Goal: Transaction & Acquisition: Purchase product/service

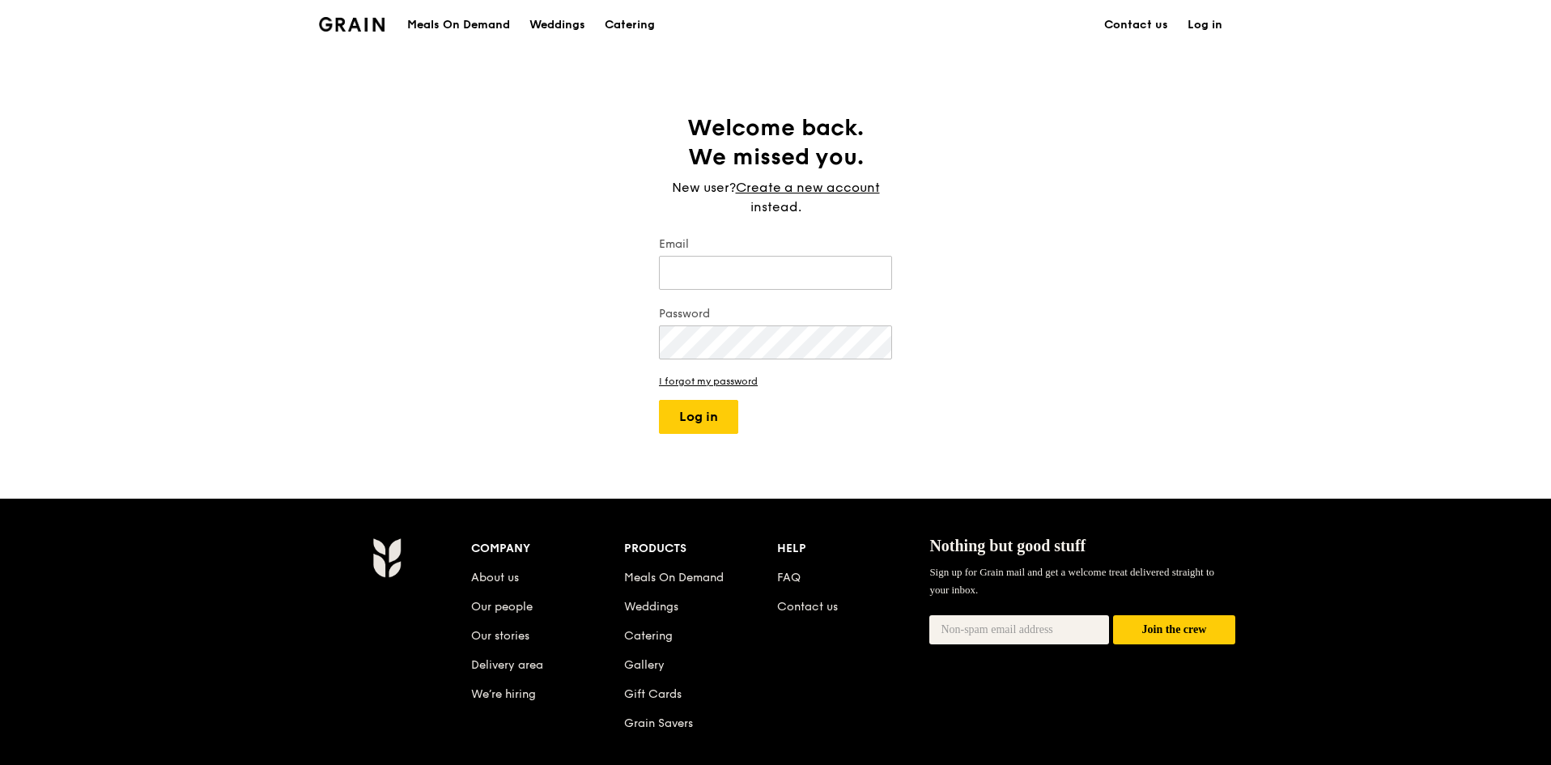
type input "[EMAIL_ADDRESS][DOMAIN_NAME]"
click at [490, 30] on div "Meals On Demand" at bounding box center [458, 25] width 103 height 49
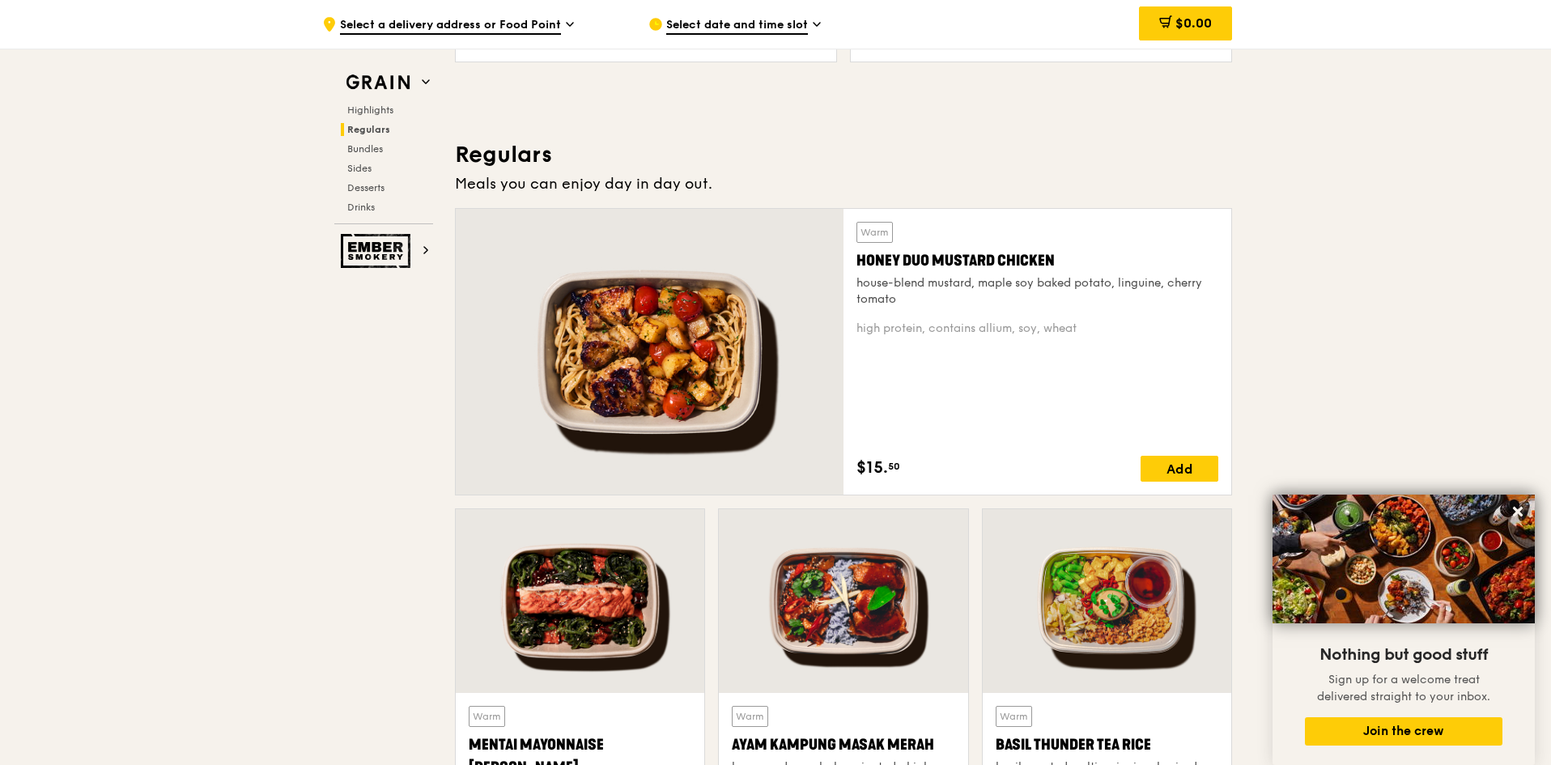
scroll to position [1133, 0]
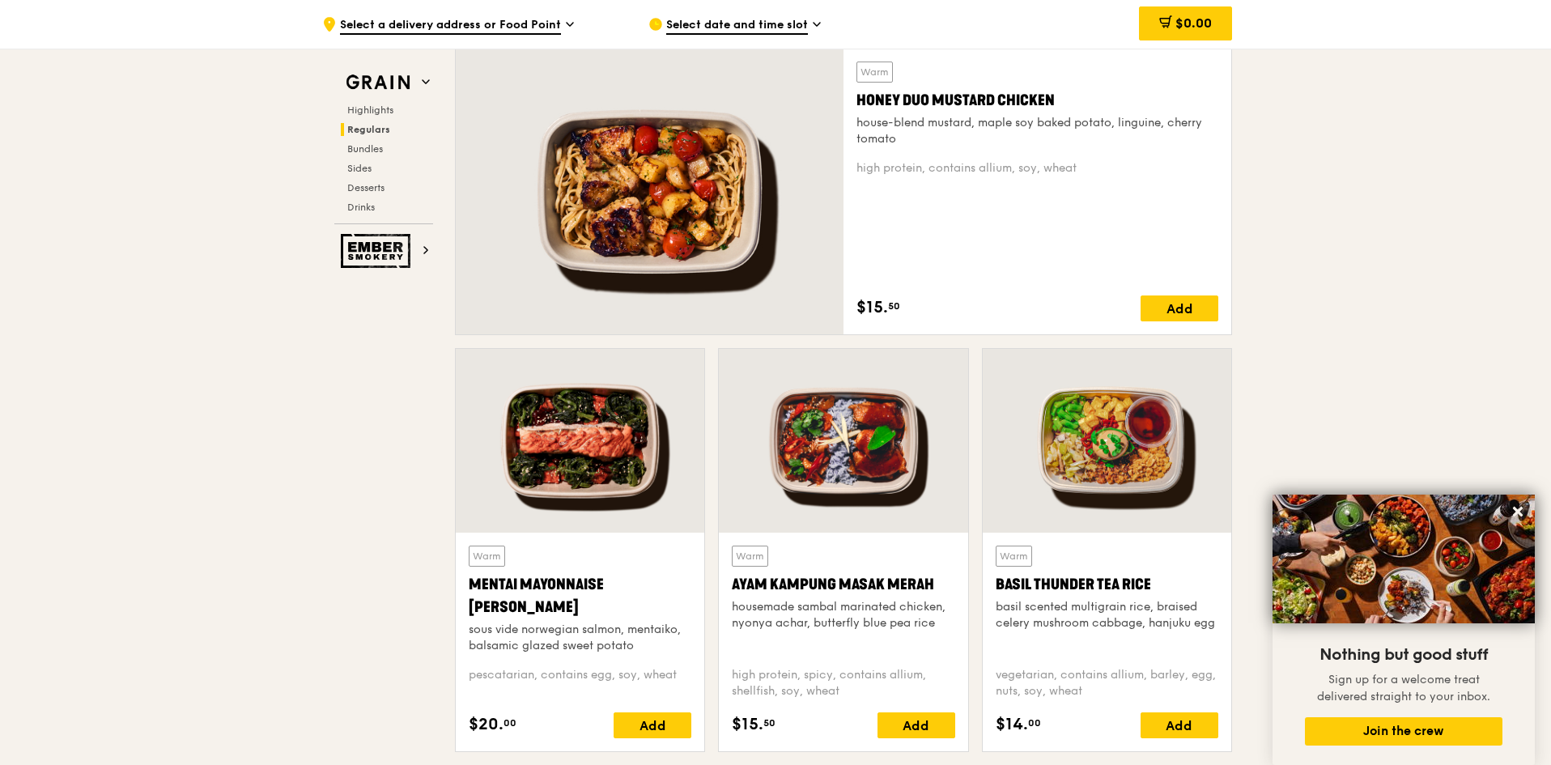
drag, startPoint x: 1384, startPoint y: 265, endPoint x: 1440, endPoint y: 259, distance: 56.1
click at [1516, 514] on icon at bounding box center [1518, 512] width 10 height 10
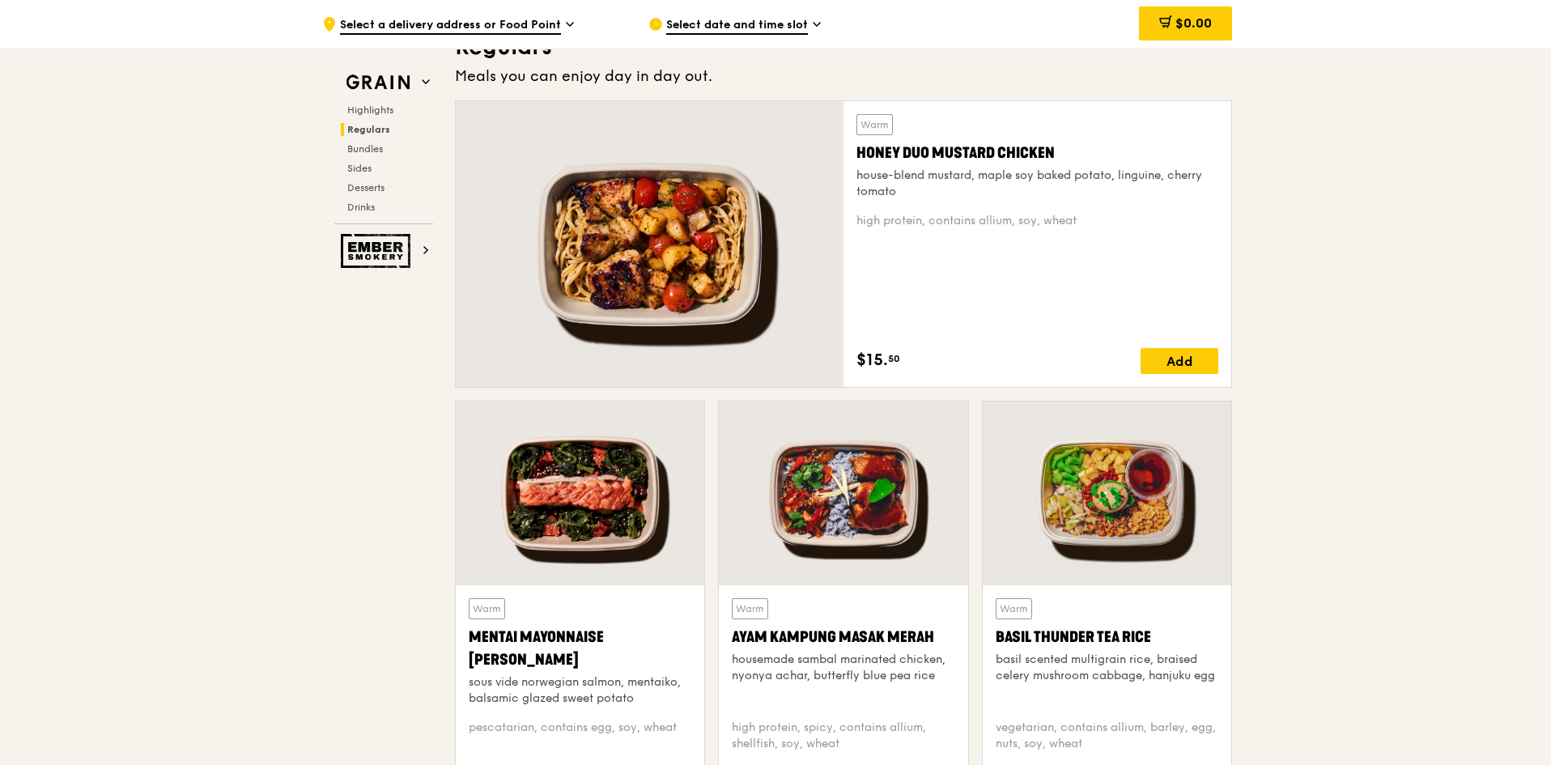
scroll to position [1052, 0]
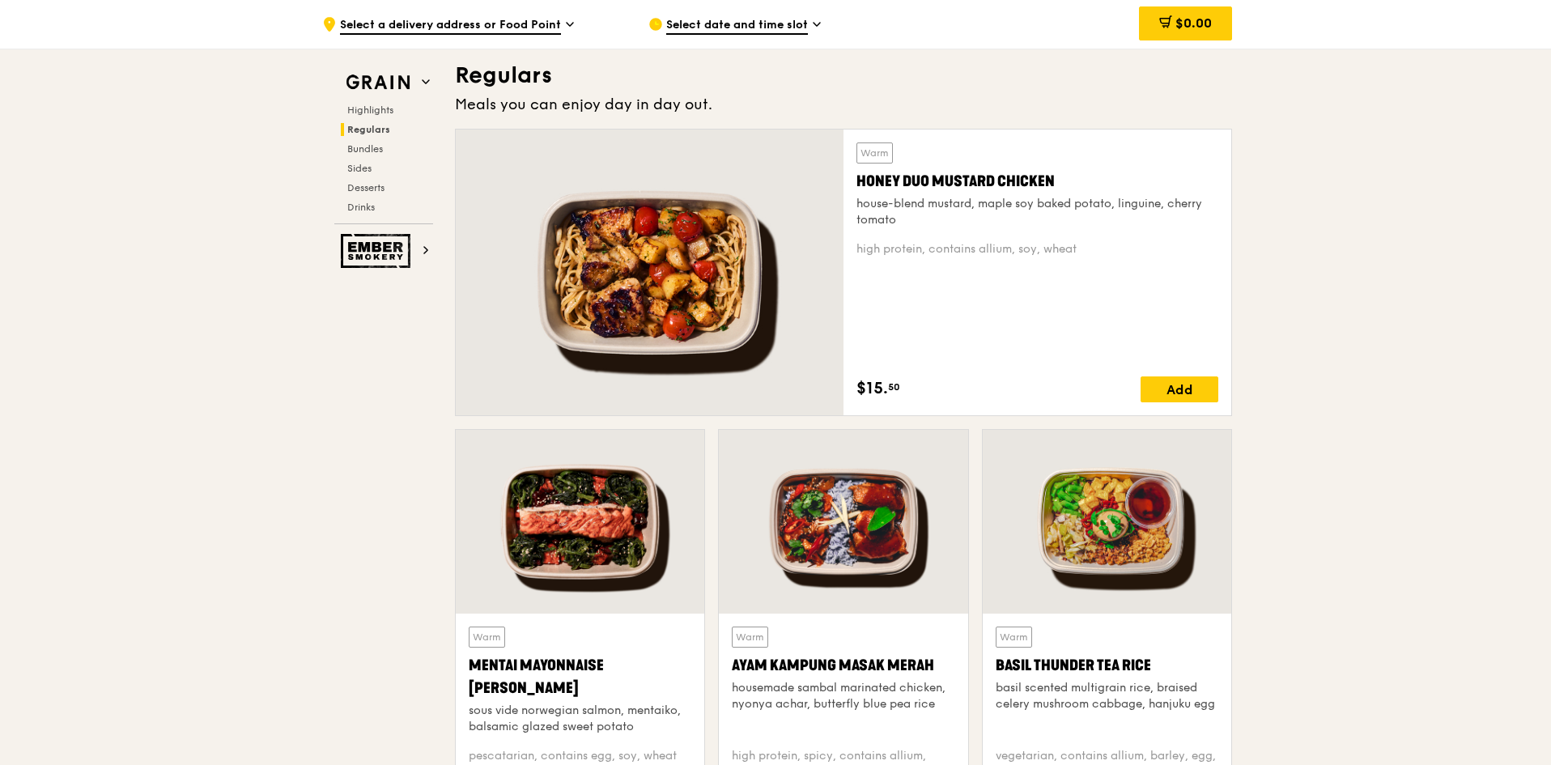
drag, startPoint x: 1497, startPoint y: 440, endPoint x: 1488, endPoint y: 433, distance: 10.9
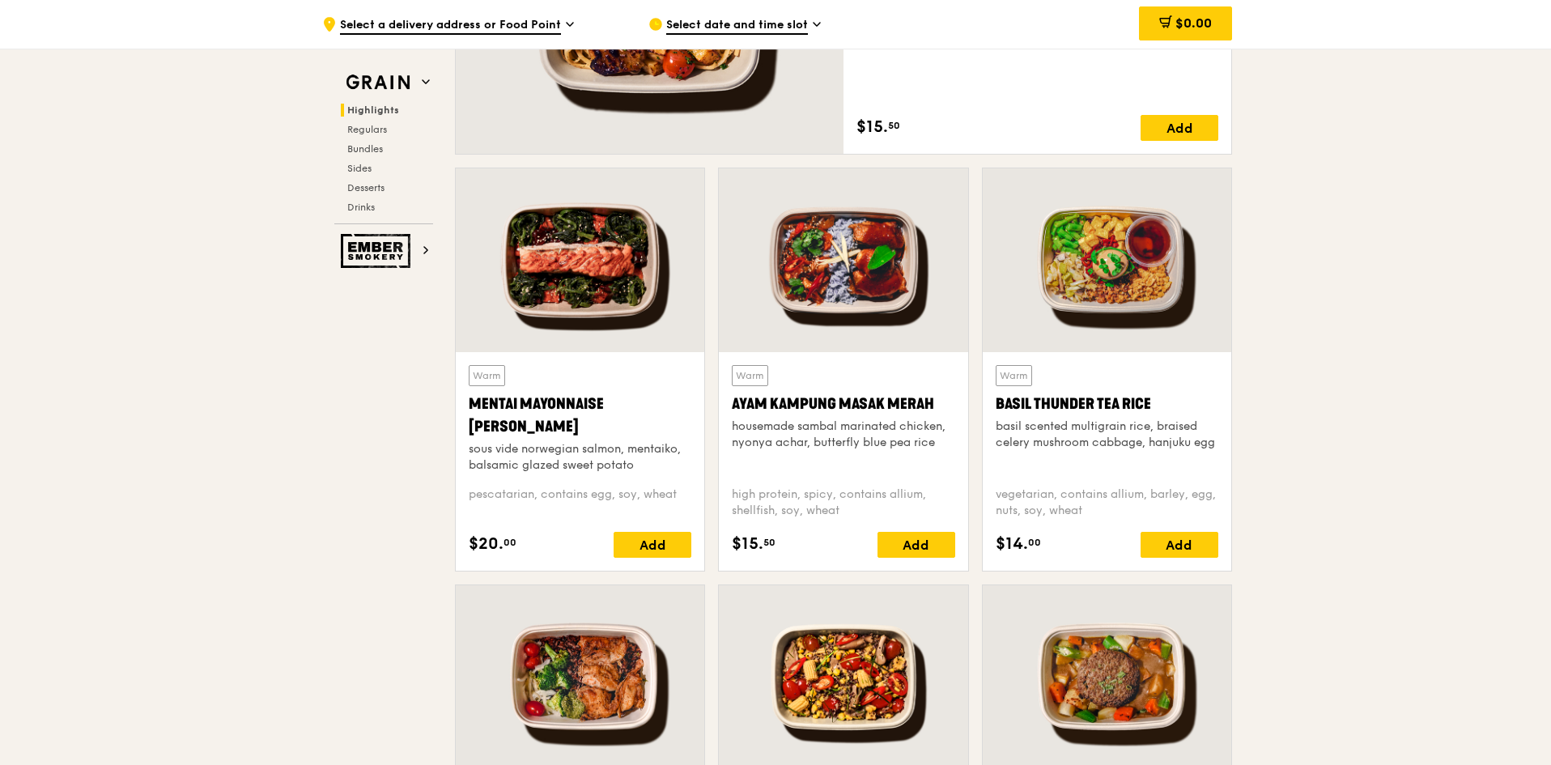
scroll to position [1457, 0]
